Goal: Transaction & Acquisition: Purchase product/service

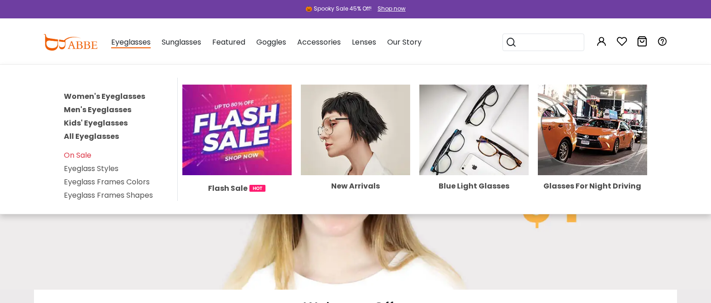
click at [125, 97] on link "Women's Eyeglasses" at bounding box center [104, 96] width 81 height 11
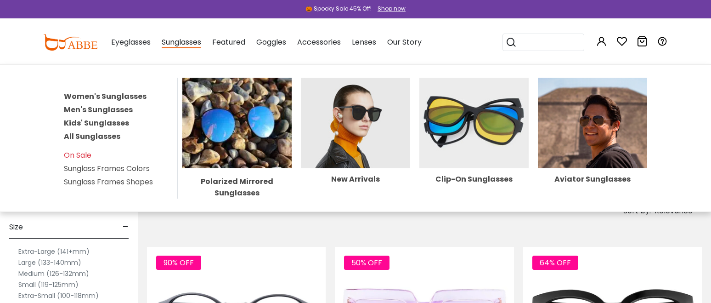
scroll to position [46, 0]
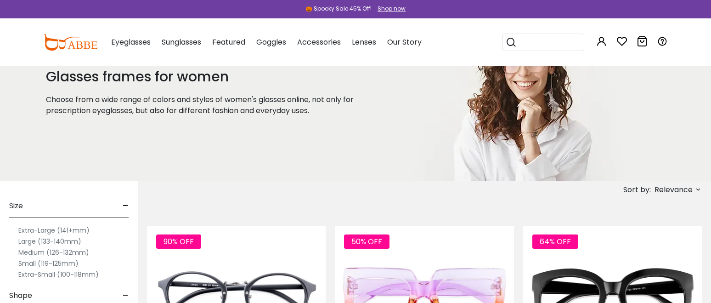
click at [28, 274] on label "Extra-Small (100-118mm)" at bounding box center [58, 274] width 80 height 11
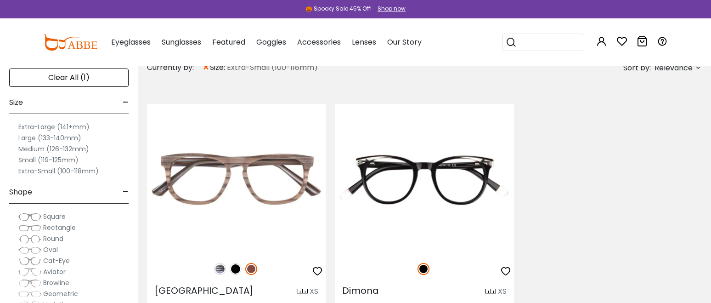
scroll to position [138, 0]
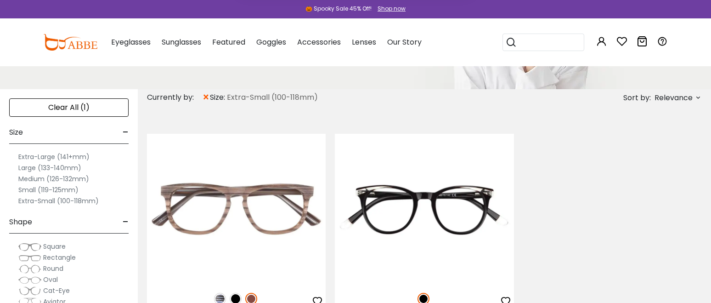
click at [58, 187] on label "Small (119-125mm)" at bounding box center [48, 189] width 60 height 11
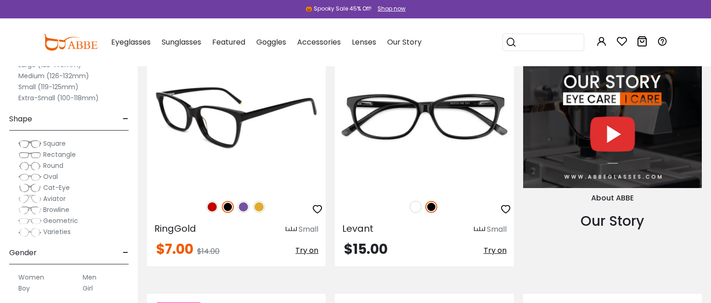
scroll to position [964, 0]
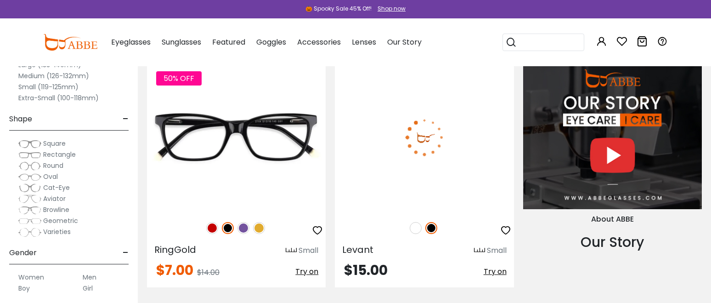
click at [411, 227] on img at bounding box center [416, 228] width 12 height 12
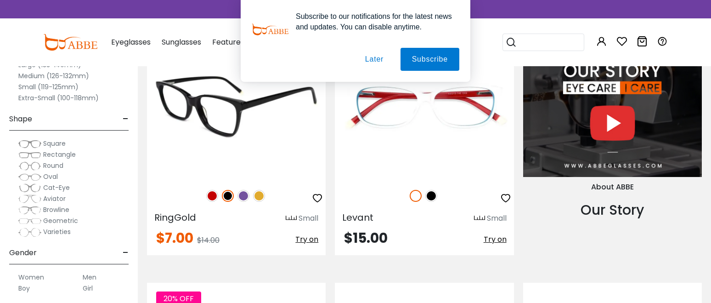
scroll to position [1010, 0]
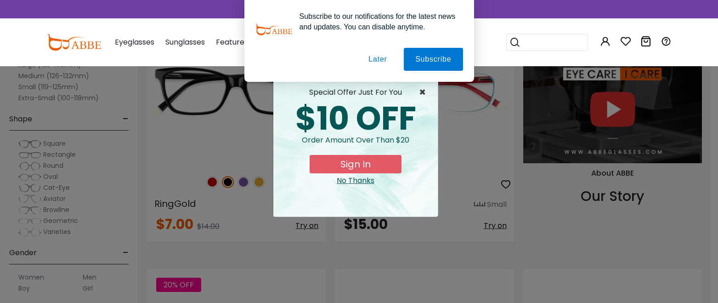
click at [421, 90] on span "×" at bounding box center [424, 92] width 11 height 11
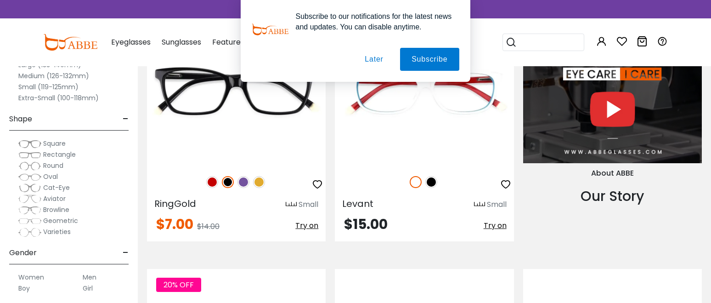
click at [380, 62] on button "Later" at bounding box center [374, 59] width 41 height 23
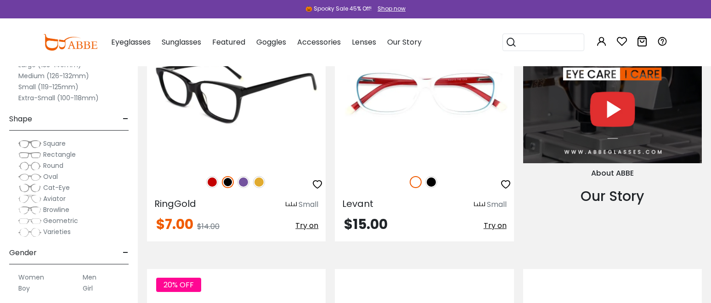
click at [260, 185] on img at bounding box center [259, 182] width 12 height 12
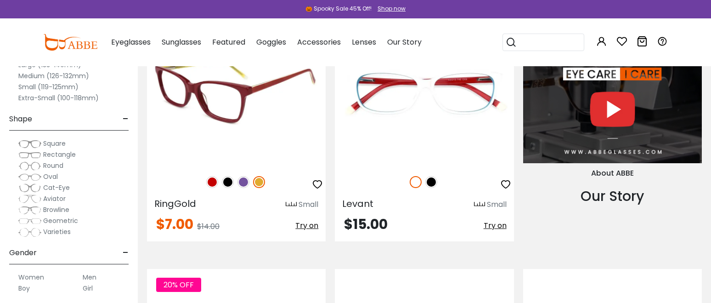
click at [244, 182] on img at bounding box center [243, 182] width 12 height 12
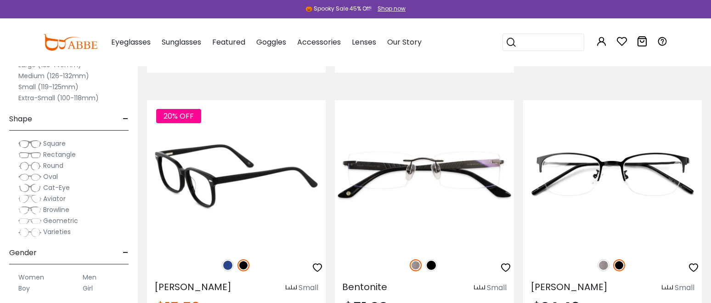
scroll to position [1194, 0]
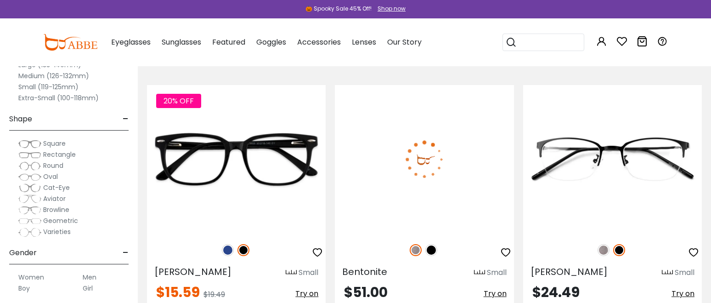
click at [432, 252] on img at bounding box center [431, 250] width 12 height 12
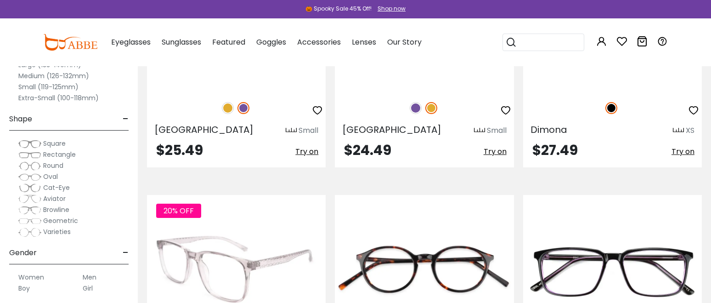
scroll to position [2479, 0]
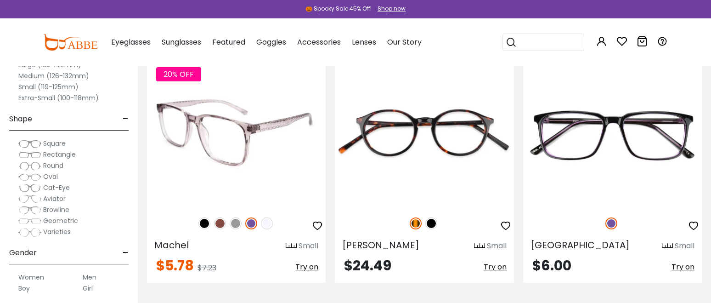
click at [270, 220] on img at bounding box center [267, 223] width 12 height 12
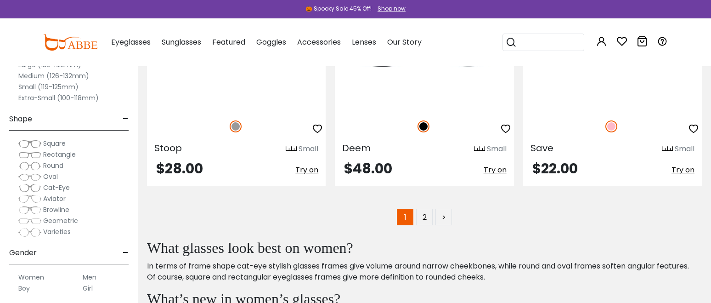
scroll to position [5096, 0]
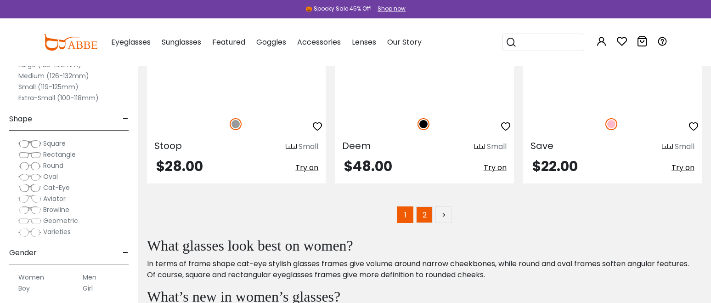
click at [422, 216] on link "2" at bounding box center [424, 214] width 17 height 17
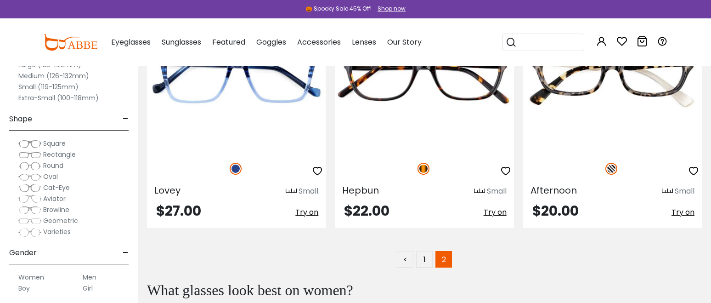
scroll to position [551, 0]
